Goal: Find specific page/section: Find specific page/section

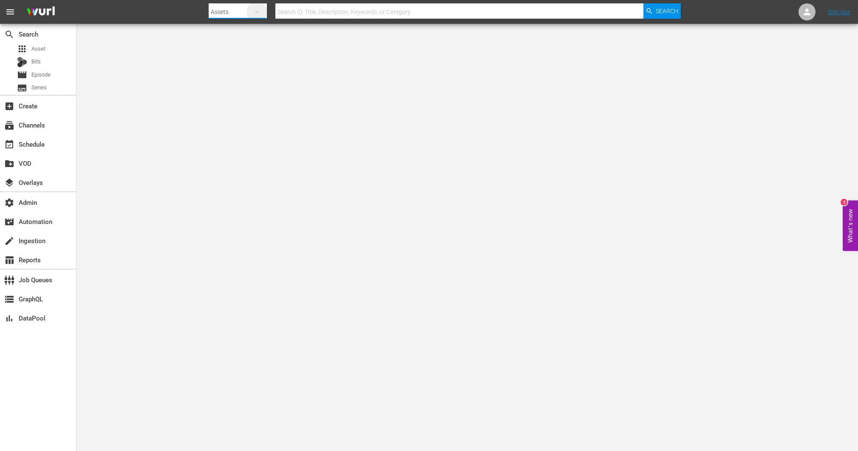
click at [260, 12] on icon "button" at bounding box center [257, 12] width 10 height 10
click at [260, 12] on div "Channels Series Episodes Bits Assets" at bounding box center [429, 225] width 858 height 451
click at [242, 19] on div at bounding box center [445, 20] width 472 height 3
click at [238, 14] on div "Assets" at bounding box center [238, 12] width 58 height 24
click at [237, 31] on div "Channels" at bounding box center [236, 36] width 34 height 14
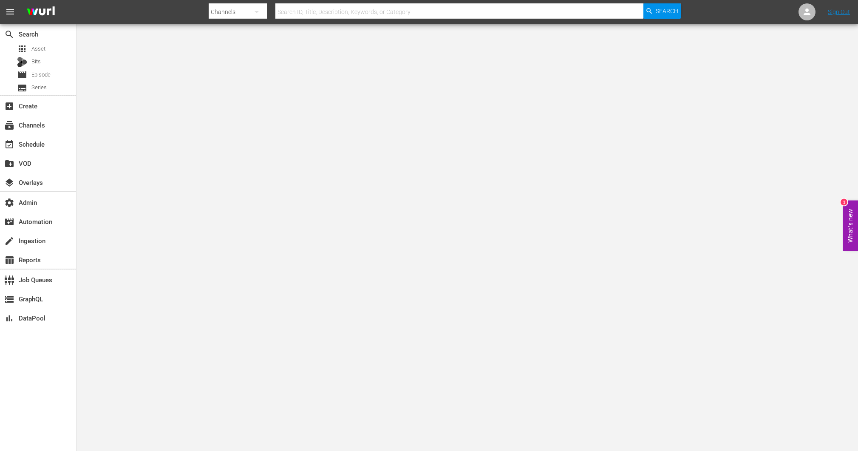
click at [311, 13] on input "text" at bounding box center [459, 12] width 368 height 20
type input "amogo"
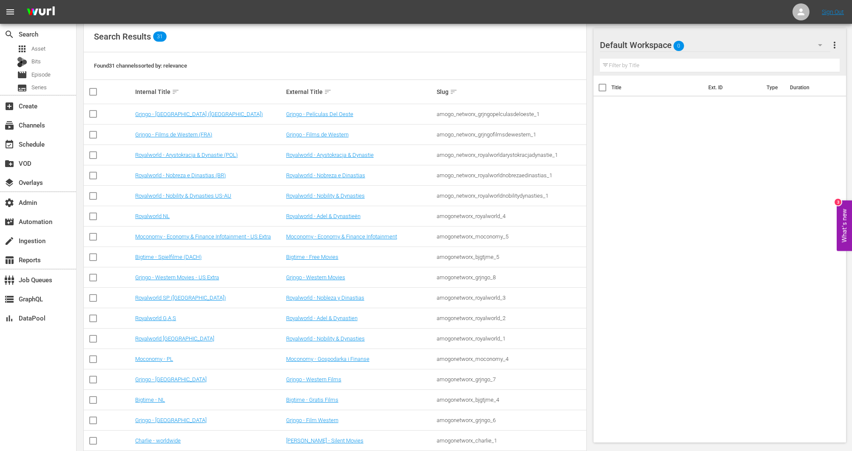
scroll to position [94, 0]
click at [483, 381] on div "amogonetworx_grjngo_7" at bounding box center [510, 378] width 148 height 6
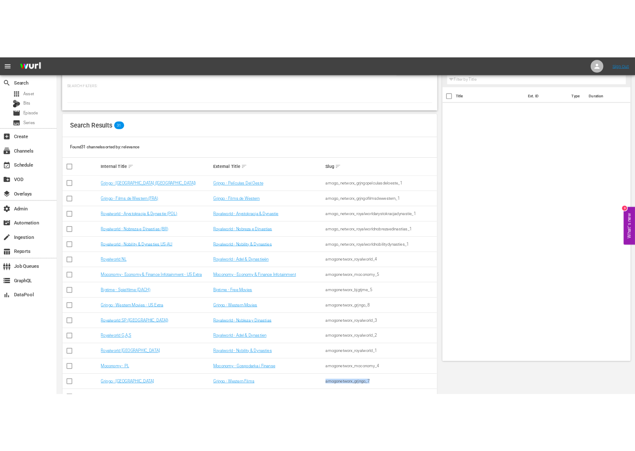
scroll to position [0, 0]
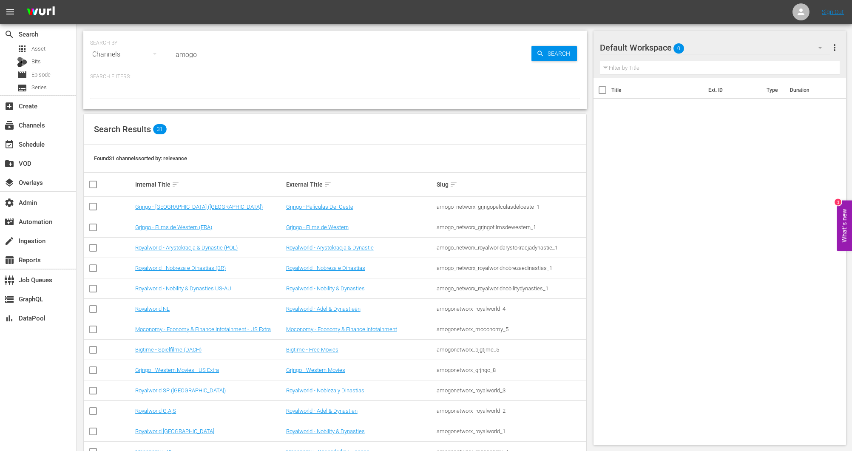
click at [311, 61] on hr at bounding box center [352, 61] width 358 height 0
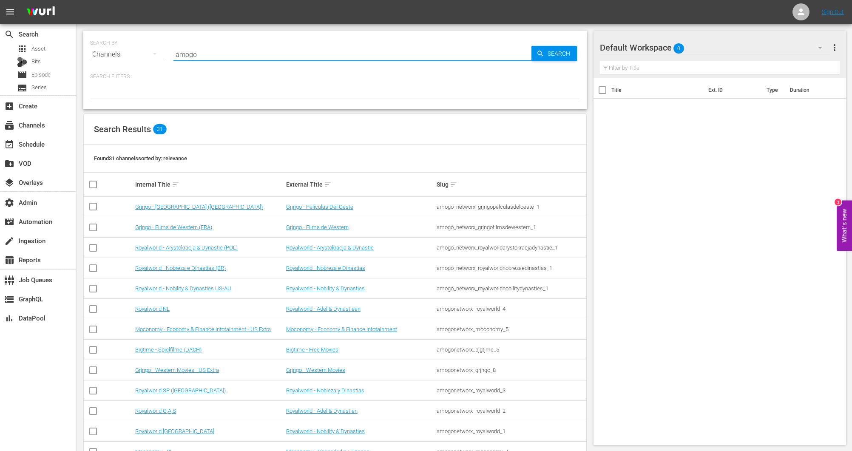
click at [313, 58] on input "amogo" at bounding box center [352, 54] width 358 height 20
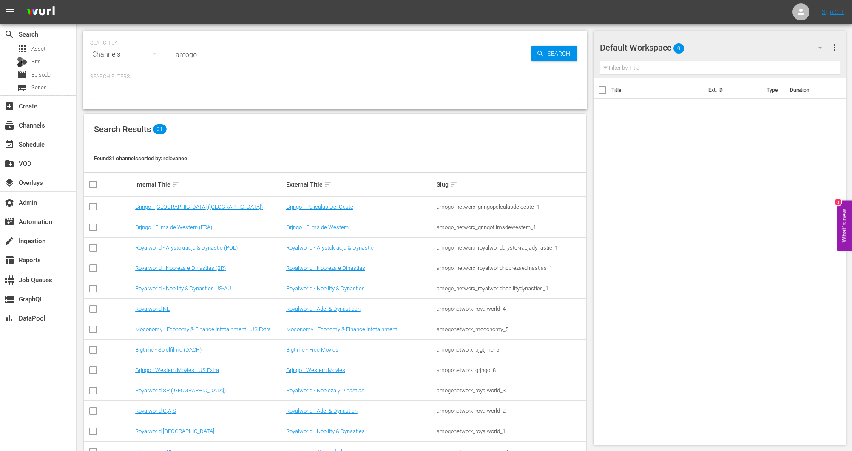
click at [468, 431] on div "amogonetworx_royalworld_1" at bounding box center [510, 431] width 148 height 6
copy div "amogonetworx_royalworld_1"
click at [238, 51] on input "amogo" at bounding box center [352, 54] width 358 height 20
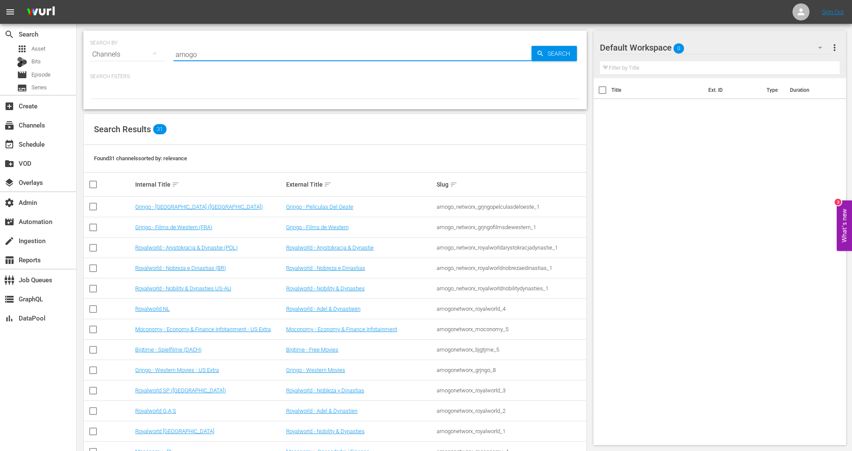
click at [238, 51] on input "amogo" at bounding box center [352, 54] width 358 height 20
paste input "spt_sonyoneclassicas_1"
type input "spt_sonyoneclassicas_1"
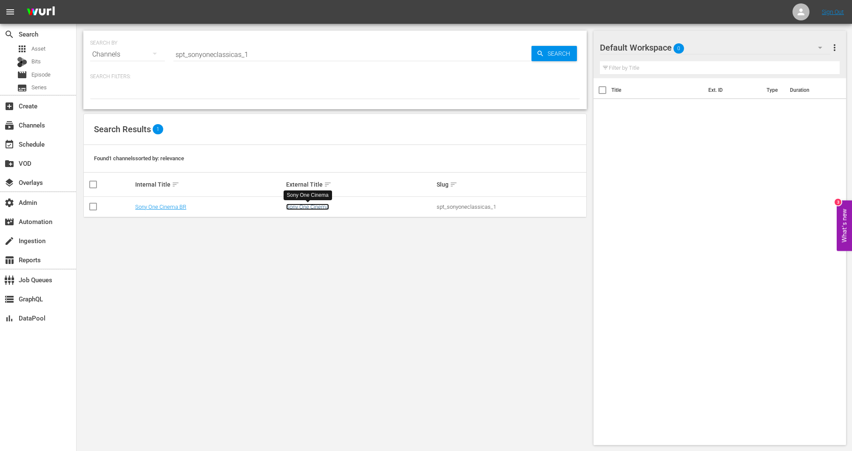
click at [305, 209] on link "Sony One Cinema" at bounding box center [307, 207] width 43 height 6
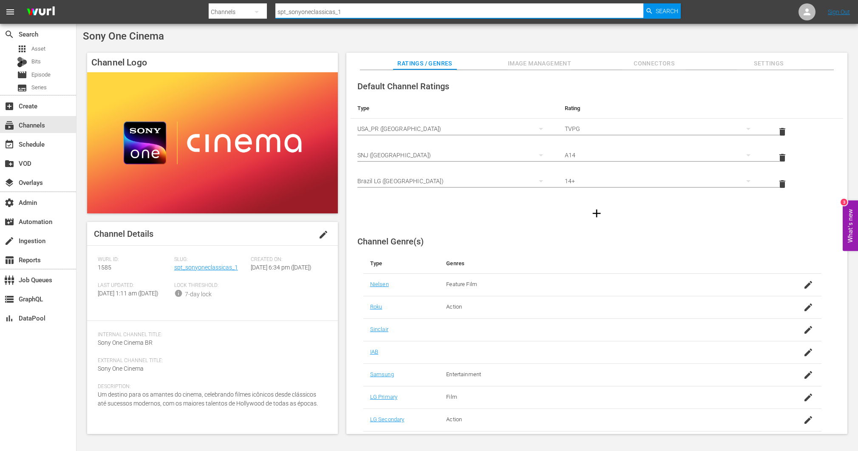
click at [291, 13] on input "spt_sonyoneclassicas_1" at bounding box center [459, 12] width 368 height 20
click at [268, 13] on div "Search By Channels Search ID, Title, Description, Keywords, or Category spt_son…" at bounding box center [445, 12] width 472 height 20
click at [253, 13] on icon "button" at bounding box center [257, 12] width 10 height 10
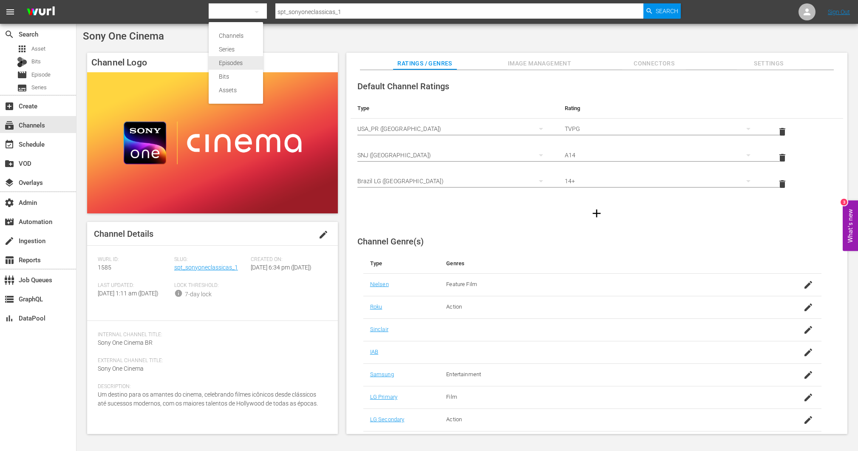
click at [232, 63] on div "Episodes" at bounding box center [236, 63] width 34 height 14
click at [313, 11] on input "text" at bounding box center [459, 12] width 368 height 20
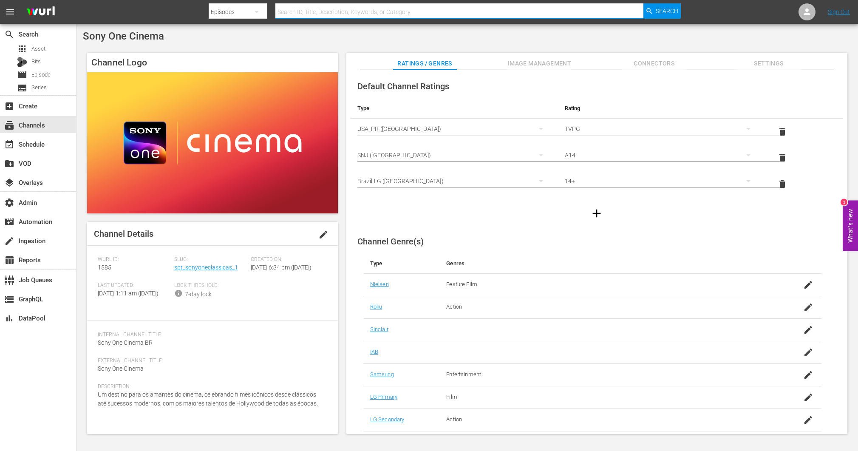
paste input "750083_U7000238_LAT"
type input "750083_U7000238_LAT"
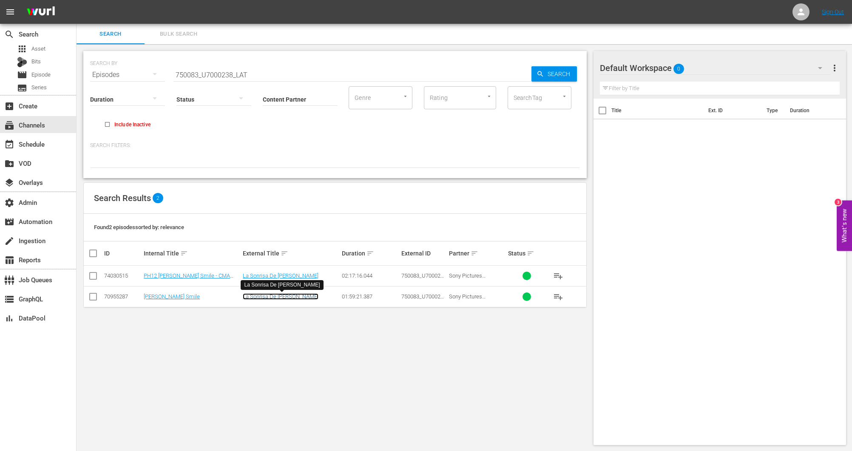
click at [273, 296] on link "La Sonrisa De [PERSON_NAME]" at bounding box center [281, 296] width 76 height 6
